Goal: Task Accomplishment & Management: Manage account settings

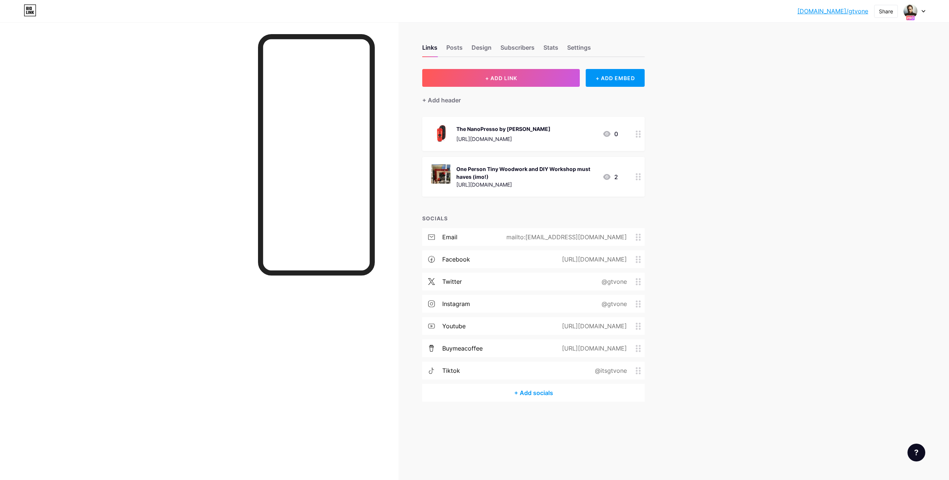
click at [922, 11] on icon at bounding box center [923, 11] width 3 height 2
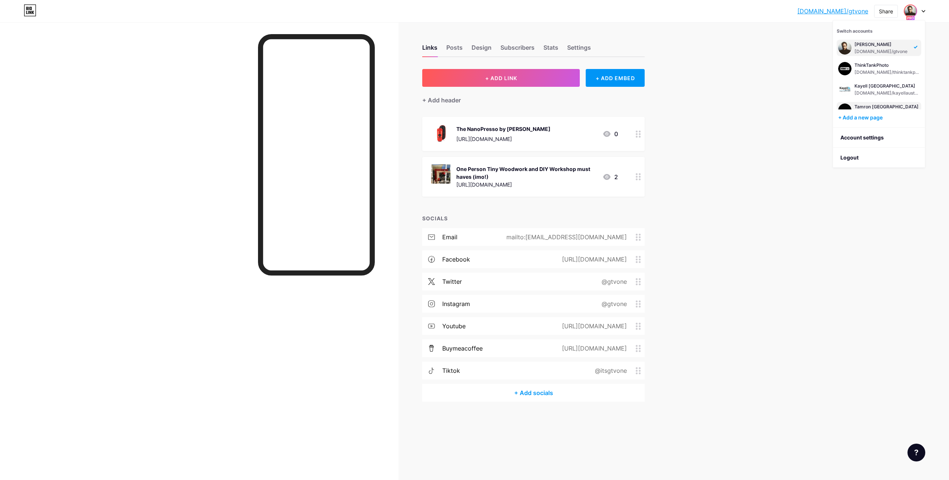
click at [873, 103] on div "Tamron Australia [DOMAIN_NAME]/tamronaus" at bounding box center [878, 110] width 84 height 16
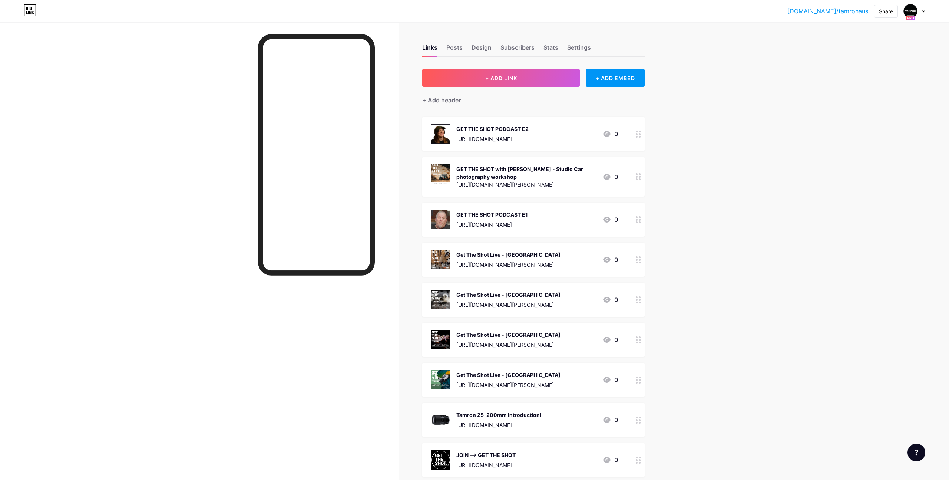
click at [504, 335] on div "Get The Shot Live - [GEOGRAPHIC_DATA]" at bounding box center [508, 335] width 104 height 8
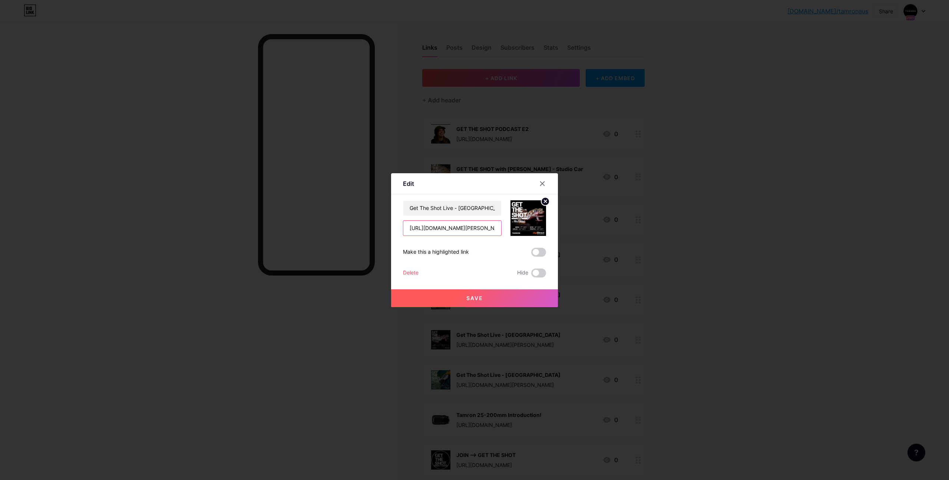
click at [447, 226] on input "[URL][DOMAIN_NAME][PERSON_NAME]" at bounding box center [452, 227] width 98 height 15
